Goal: Information Seeking & Learning: Understand process/instructions

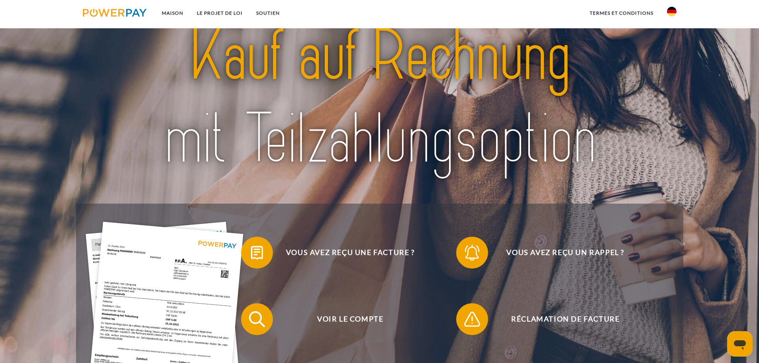
scroll to position [40, 0]
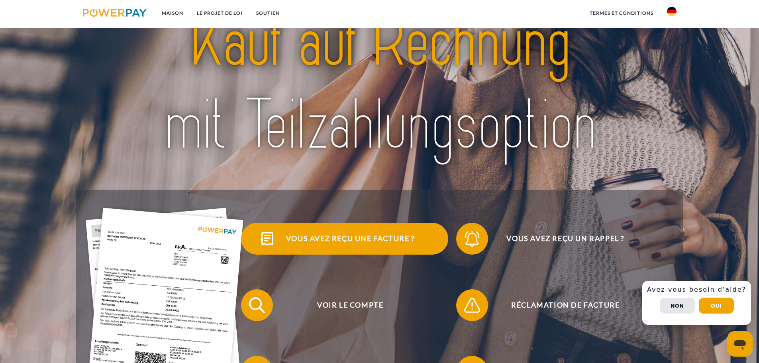
click at [384, 237] on font "Vous avez reçu une facture ?" at bounding box center [350, 238] width 129 height 9
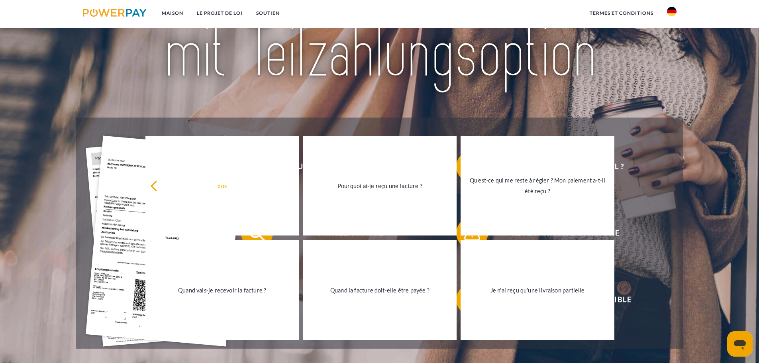
scroll to position [159, 0]
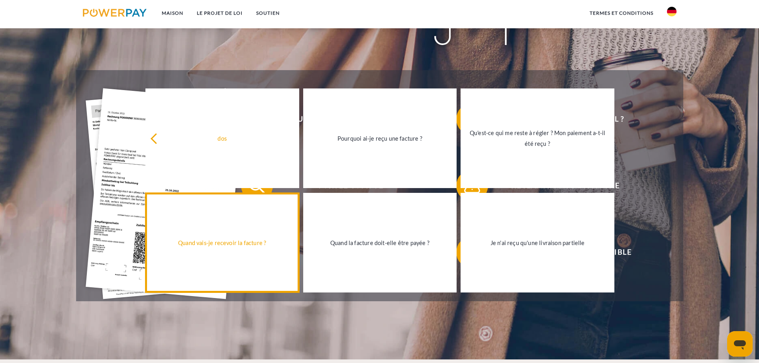
click at [255, 245] on font "Quand vais-je recevoir la facture ?" at bounding box center [222, 242] width 88 height 7
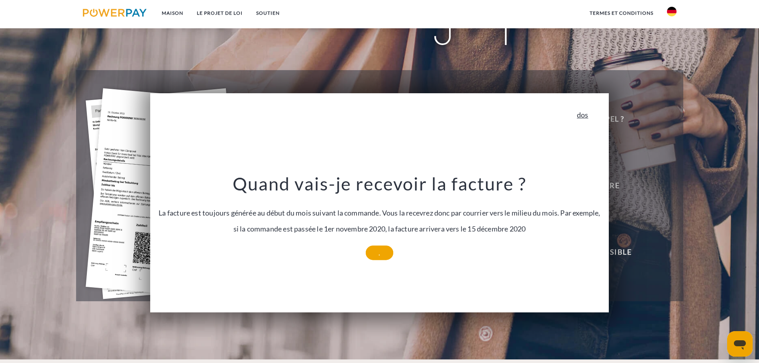
click at [589, 119] on font "dos" at bounding box center [583, 114] width 12 height 9
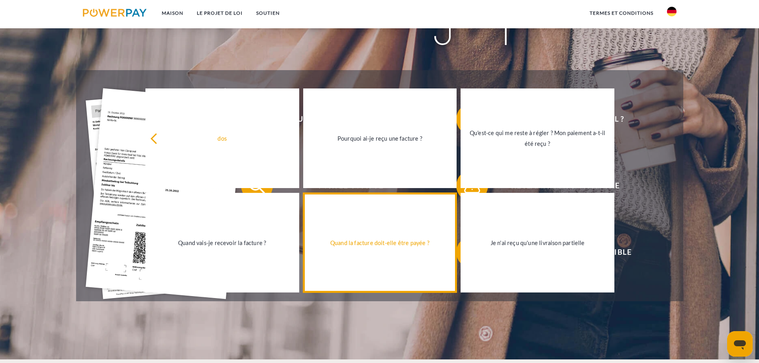
click at [423, 248] on div "Quand la facture doit-elle être payée ?" at bounding box center [380, 242] width 144 height 11
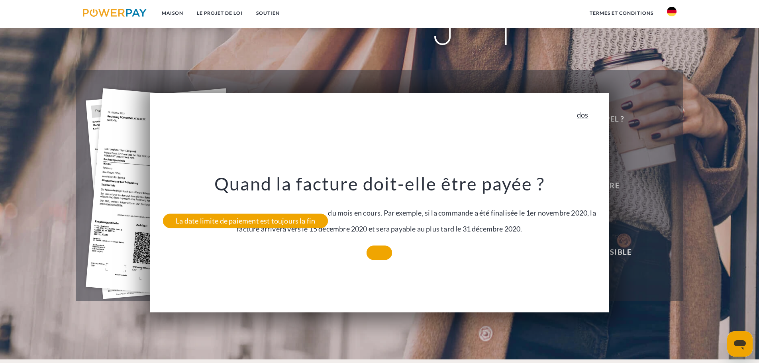
click at [589, 116] on font "dos" at bounding box center [583, 114] width 12 height 9
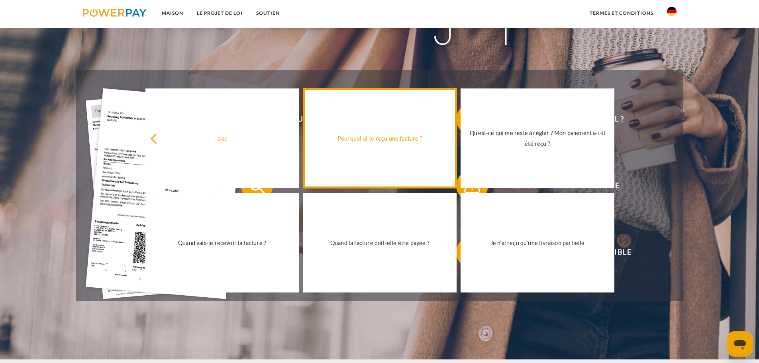
click at [404, 135] on div "Pourquoi ai-je reçu une facture ?" at bounding box center [380, 138] width 144 height 11
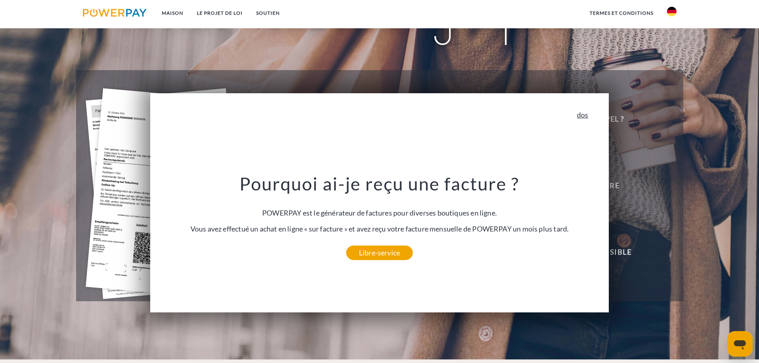
click at [589, 119] on font "dos" at bounding box center [583, 114] width 12 height 9
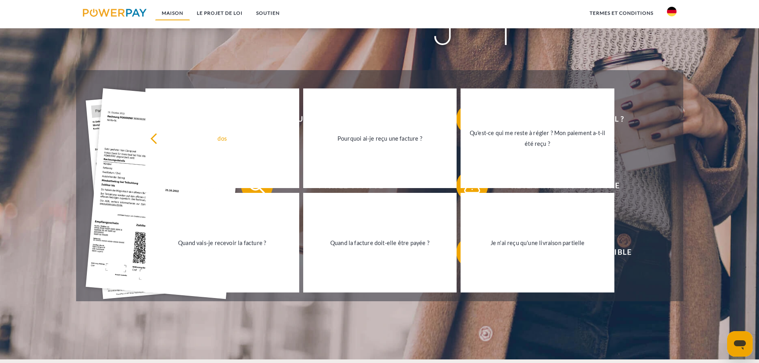
click at [179, 16] on link "Maison" at bounding box center [172, 13] width 35 height 14
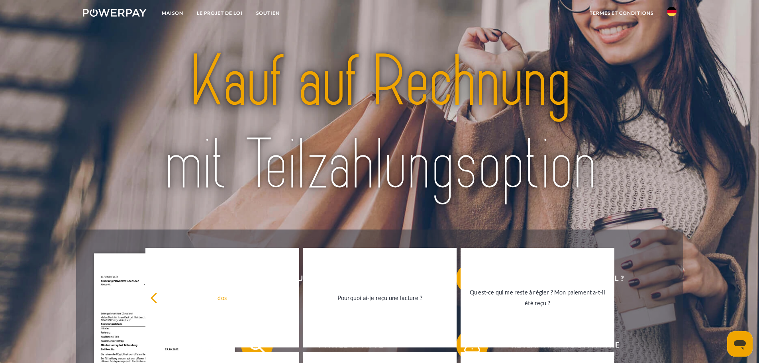
click at [667, 8] on img at bounding box center [672, 12] width 10 height 10
click at [675, 38] on img at bounding box center [672, 38] width 10 height 10
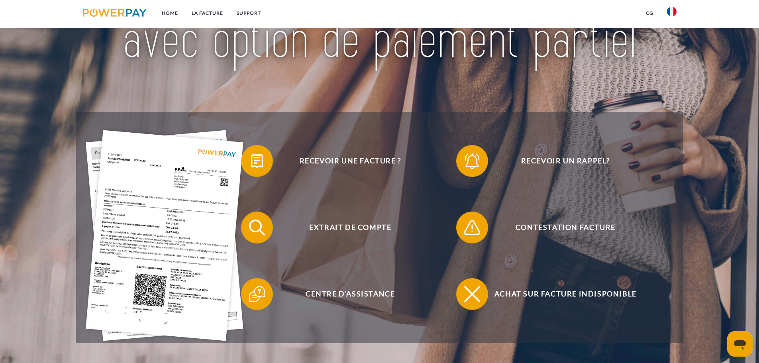
scroll to position [120, 0]
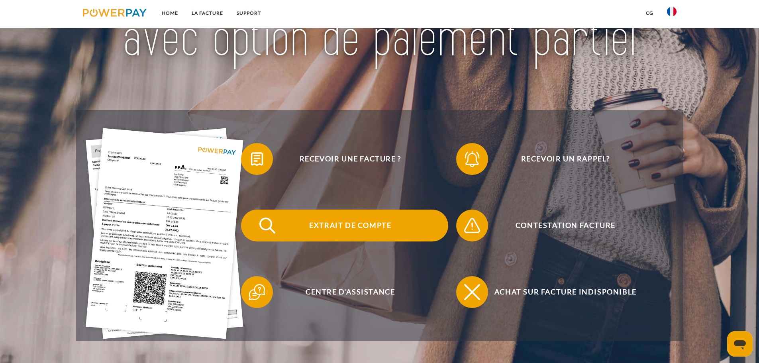
click at [352, 226] on span "Extrait de compte" at bounding box center [350, 226] width 195 height 32
